Goal: Task Accomplishment & Management: Use online tool/utility

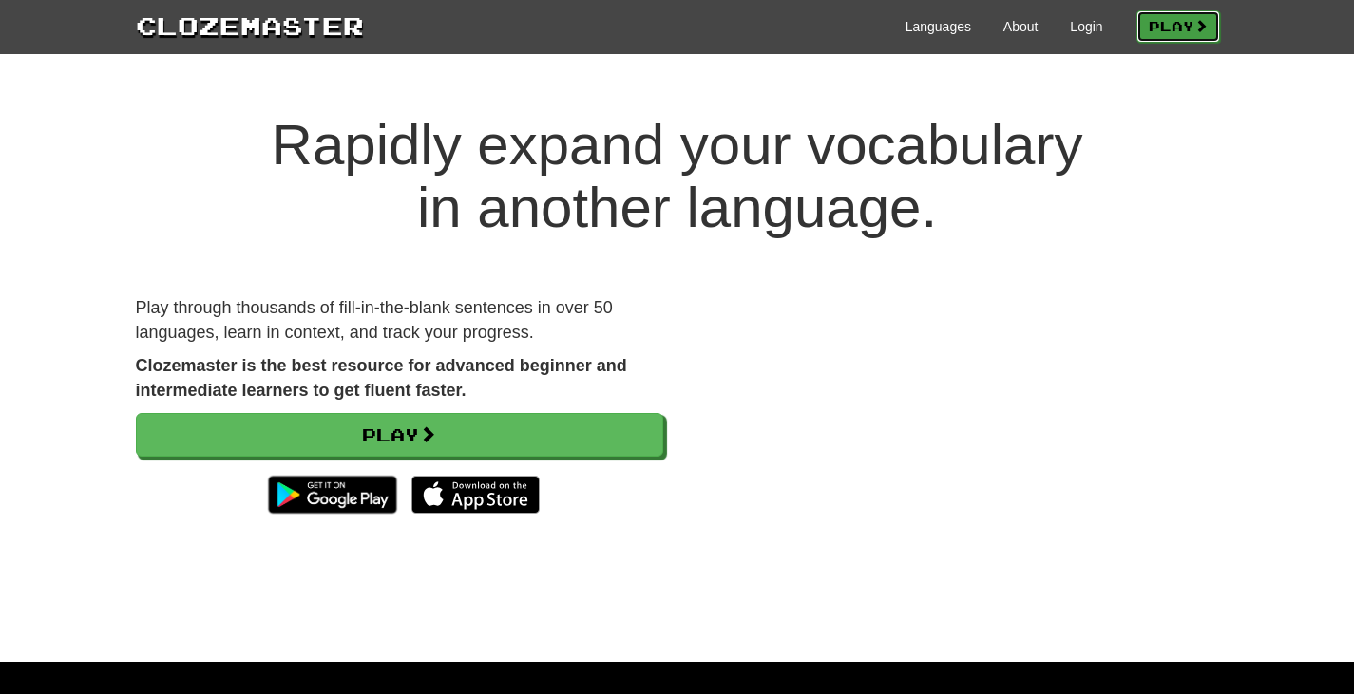
click at [1148, 27] on link "Play" at bounding box center [1178, 26] width 84 height 32
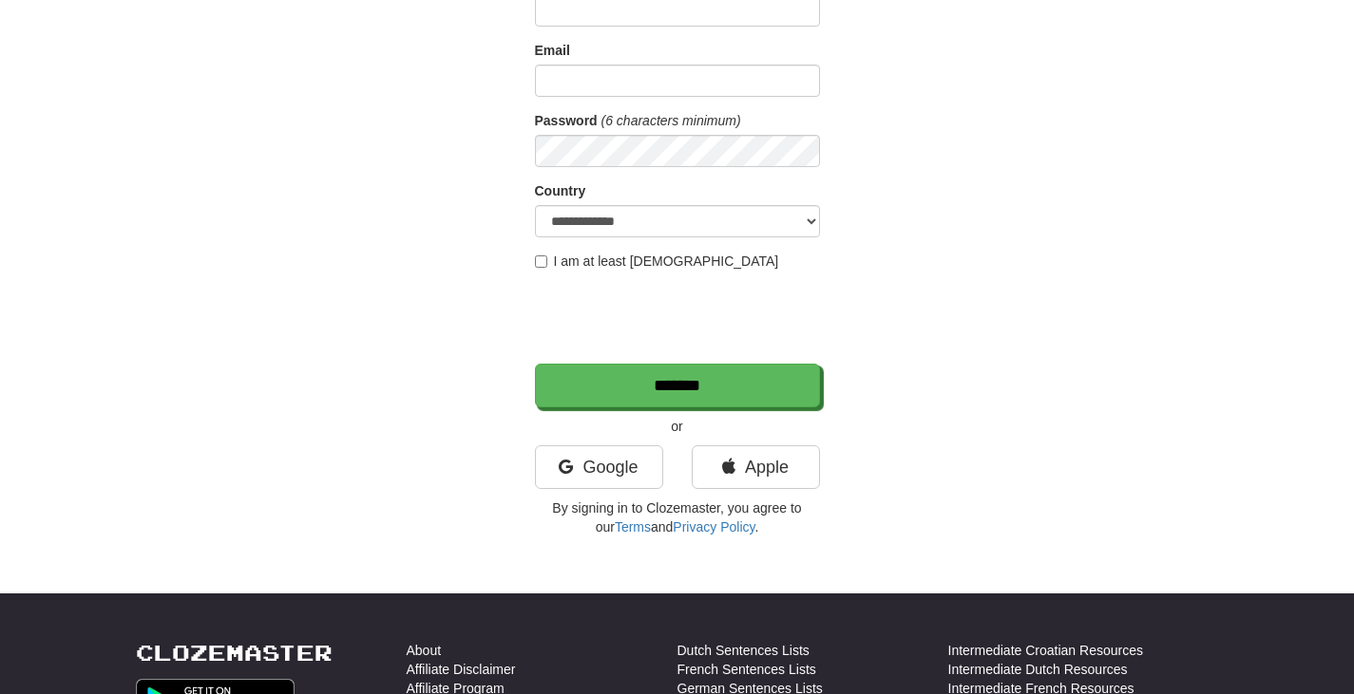
scroll to position [190, 0]
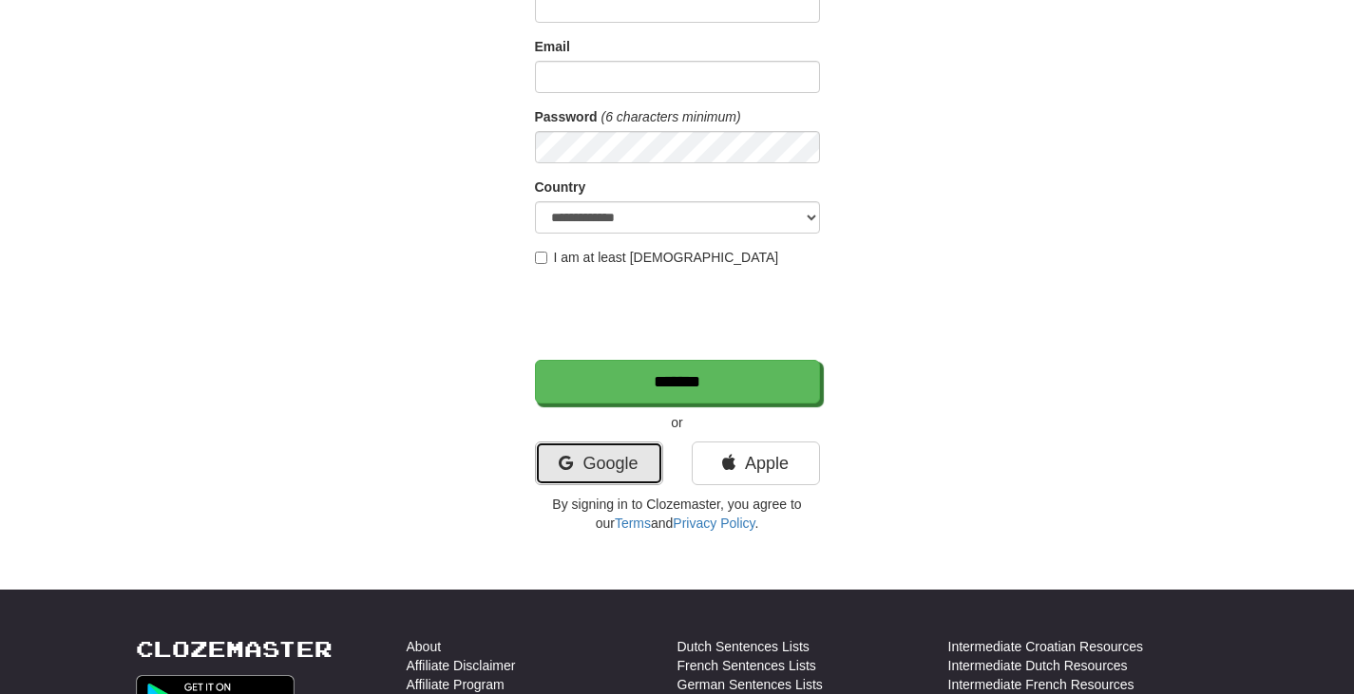
click at [617, 473] on link "Google" at bounding box center [599, 464] width 128 height 44
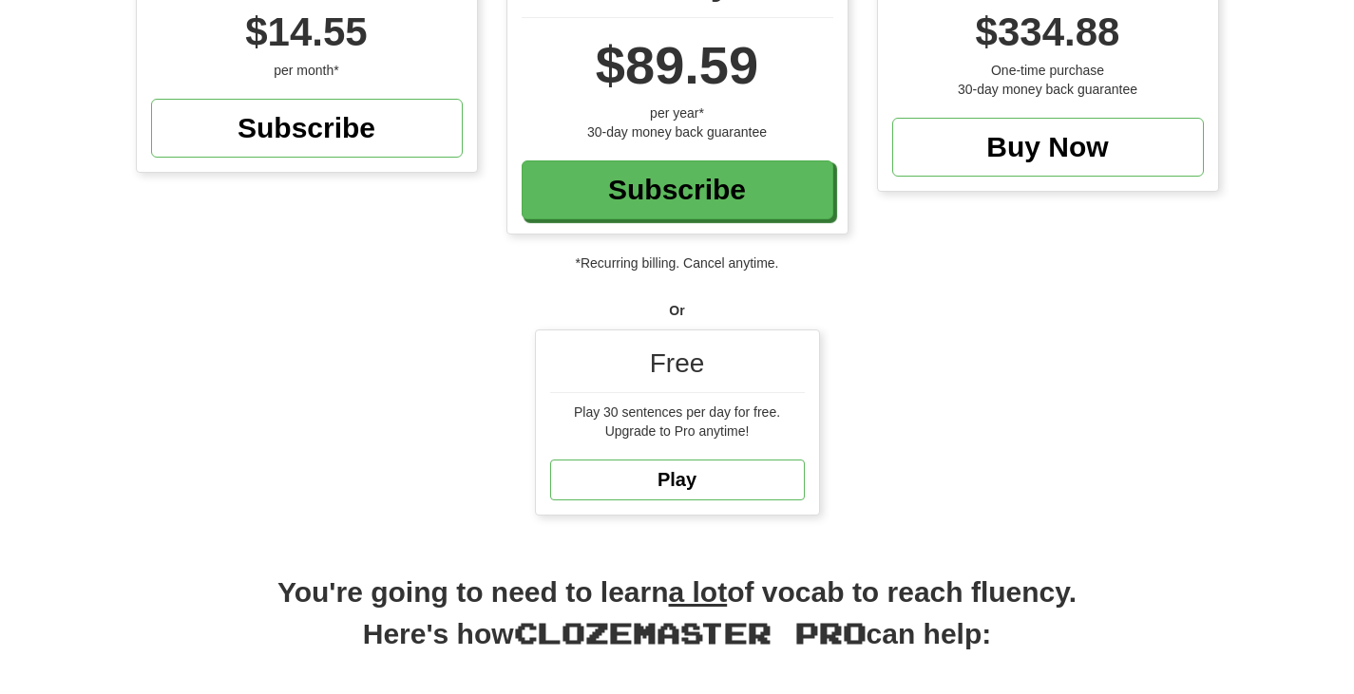
scroll to position [285, 0]
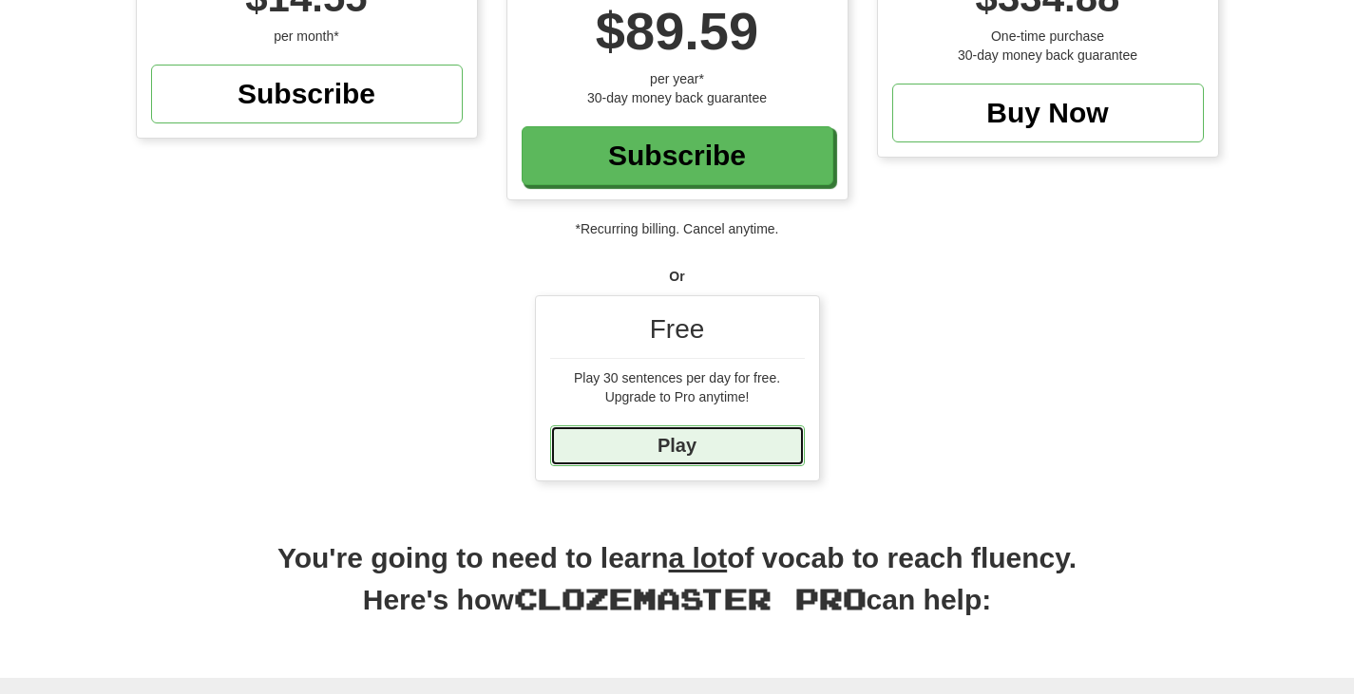
click at [726, 447] on link "Play" at bounding box center [677, 446] width 255 height 41
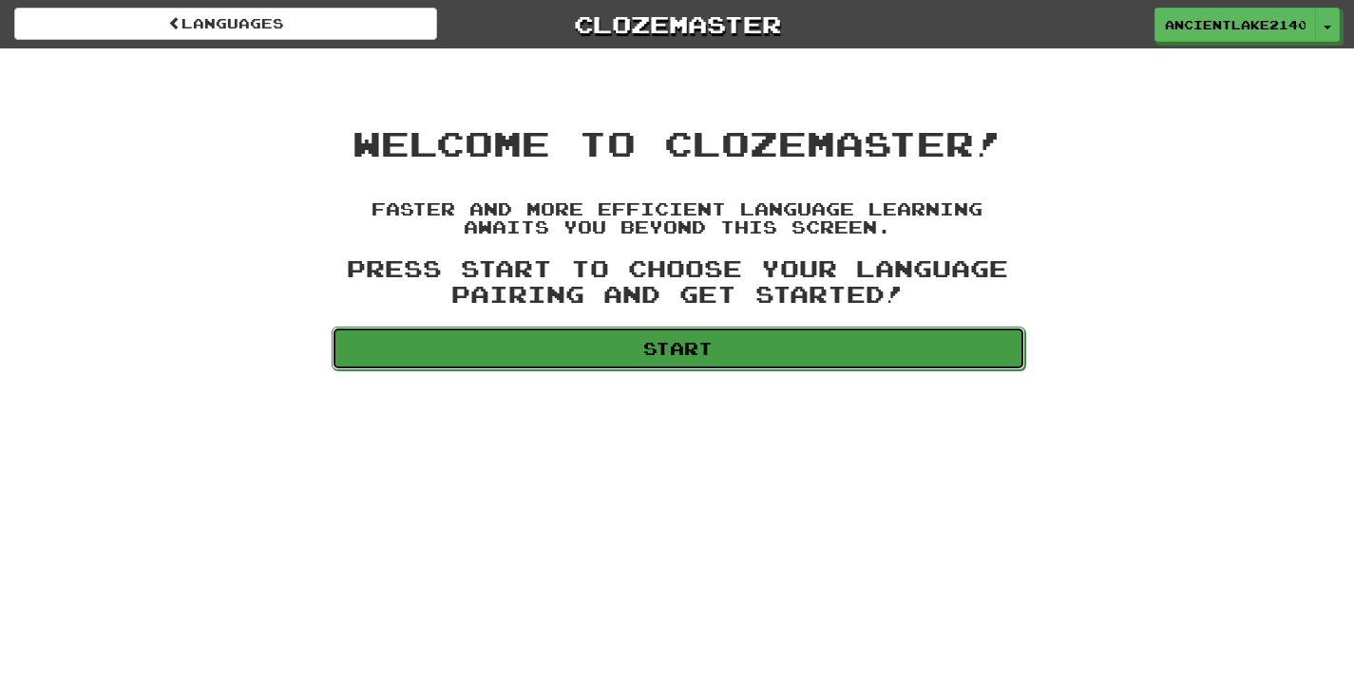
click at [773, 346] on link "Start" at bounding box center [678, 349] width 693 height 44
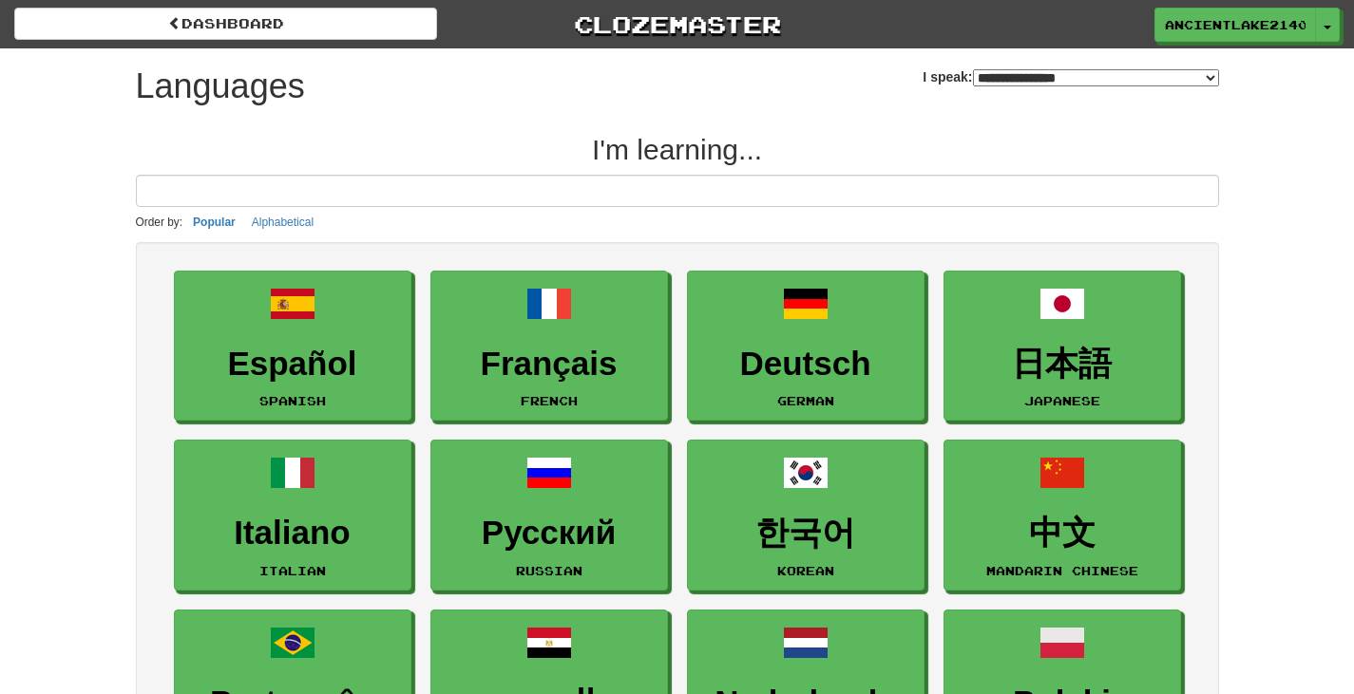
select select "*******"
